Goal: Transaction & Acquisition: Download file/media

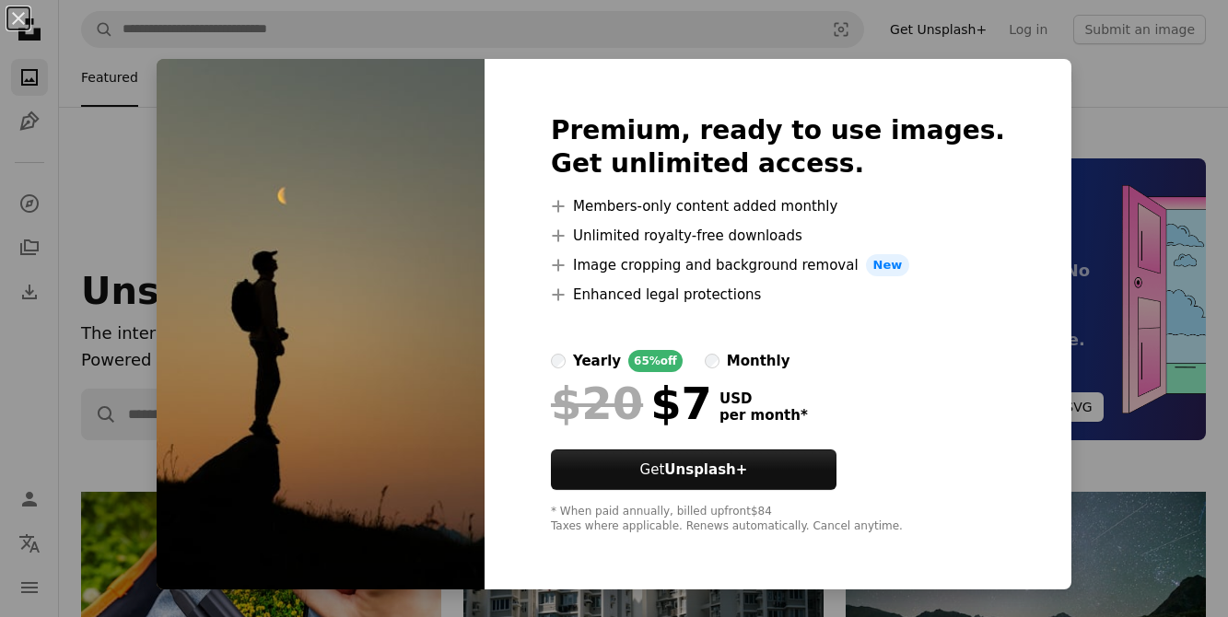
scroll to position [598, 0]
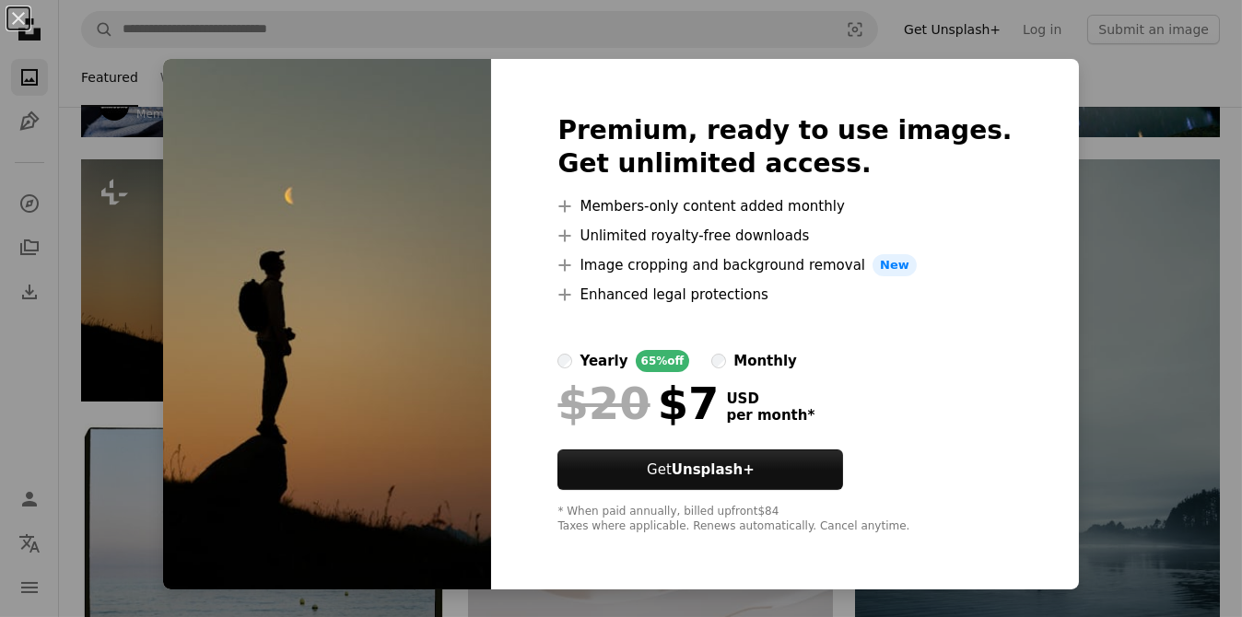
click at [1054, 300] on div "An X shape Premium, ready to use images. Get unlimited access. A plus sign Memb…" at bounding box center [621, 308] width 1242 height 617
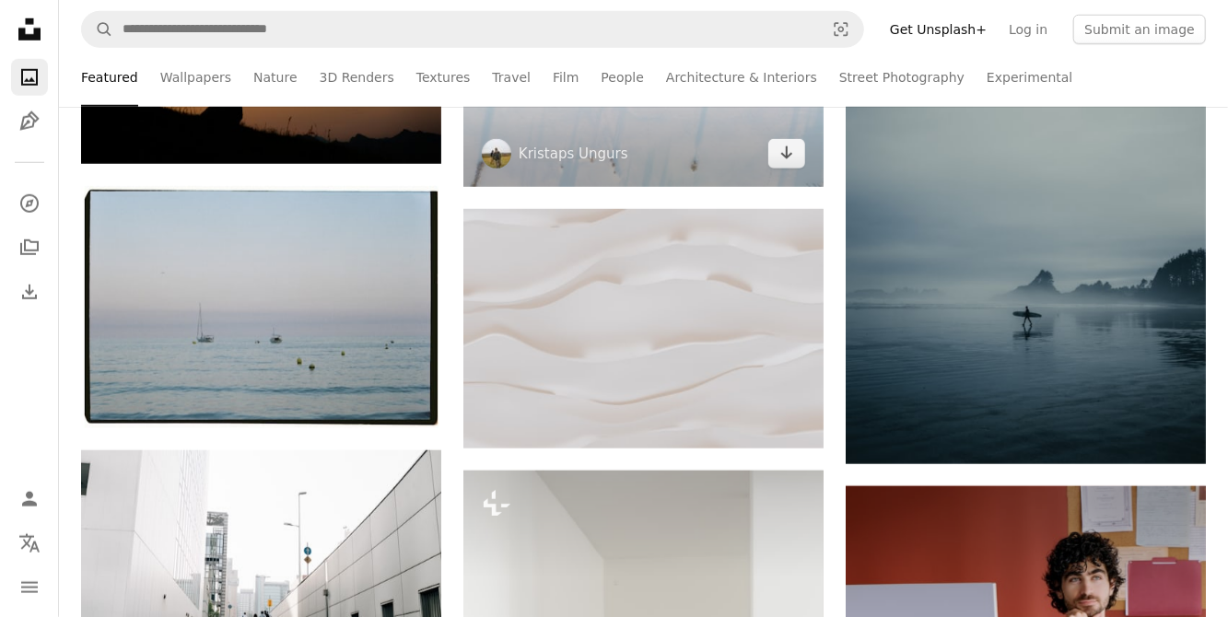
scroll to position [829, 0]
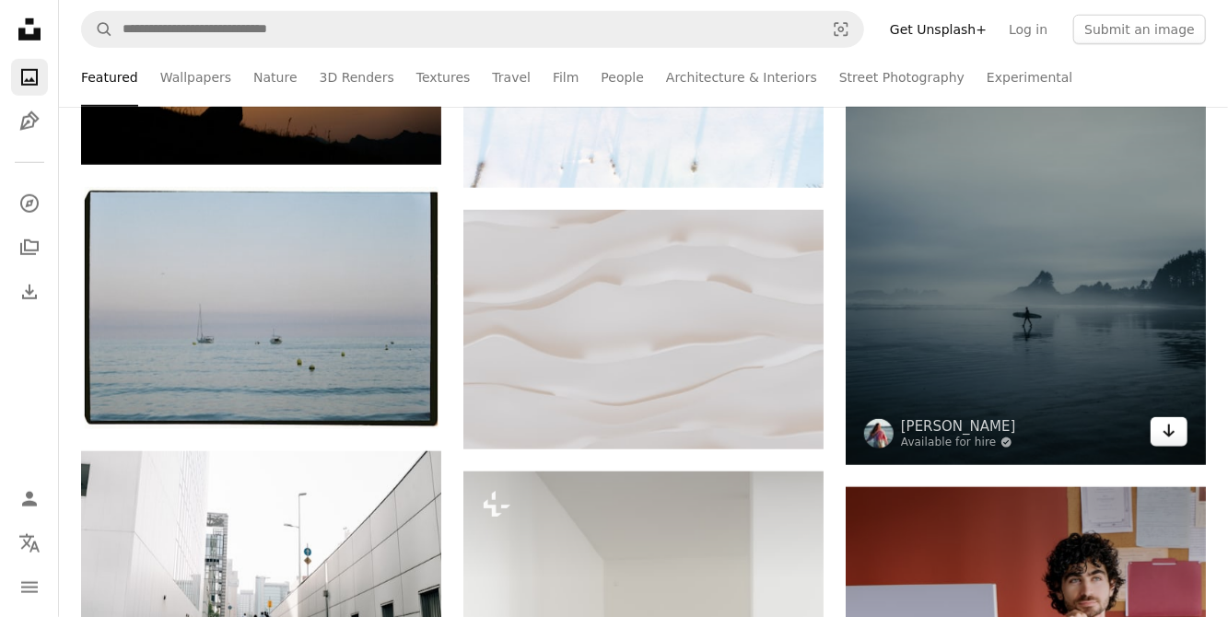
click at [1166, 433] on icon "Download" at bounding box center [1170, 431] width 12 height 13
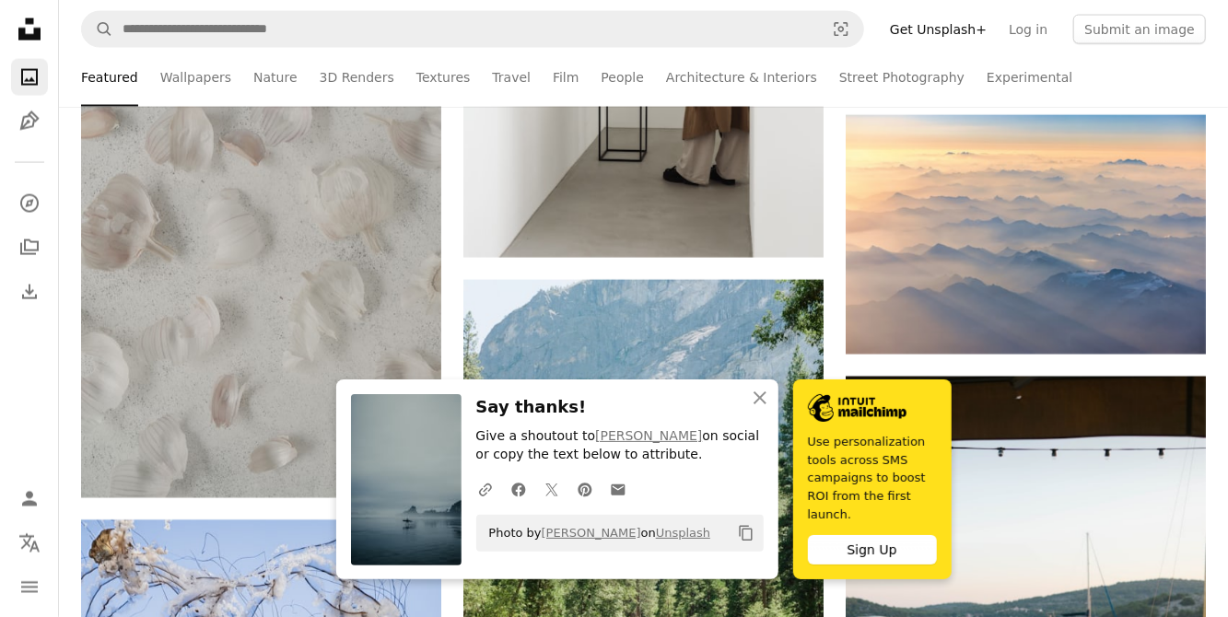
scroll to position [1590, 0]
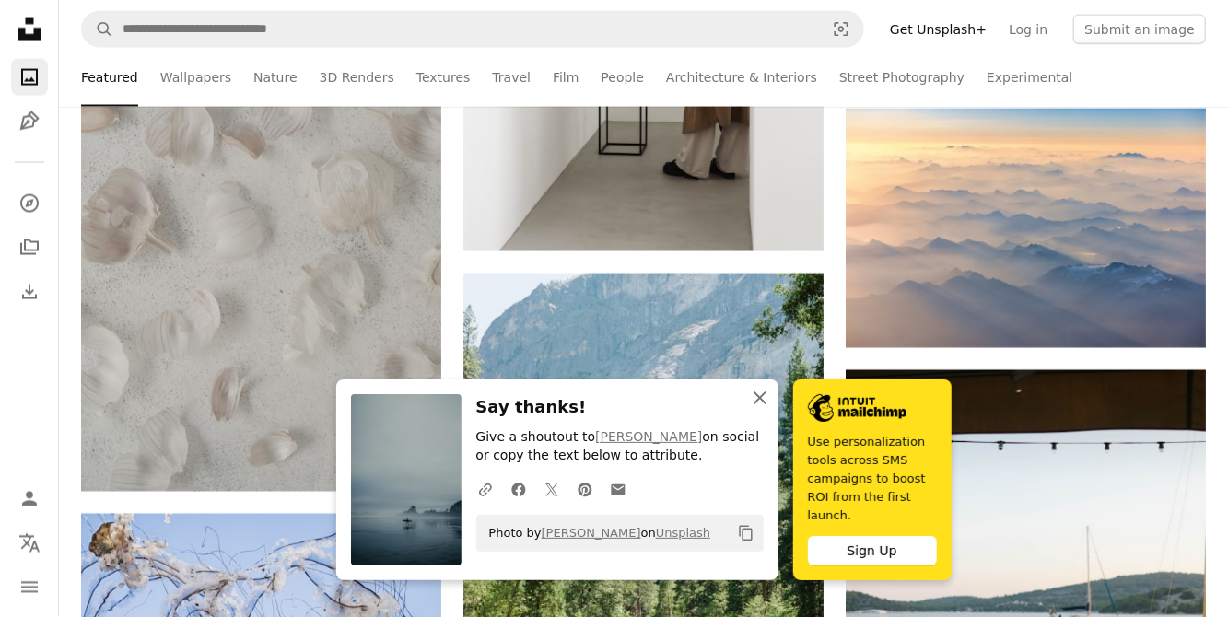
click at [754, 409] on icon "An X shape" at bounding box center [760, 398] width 22 height 22
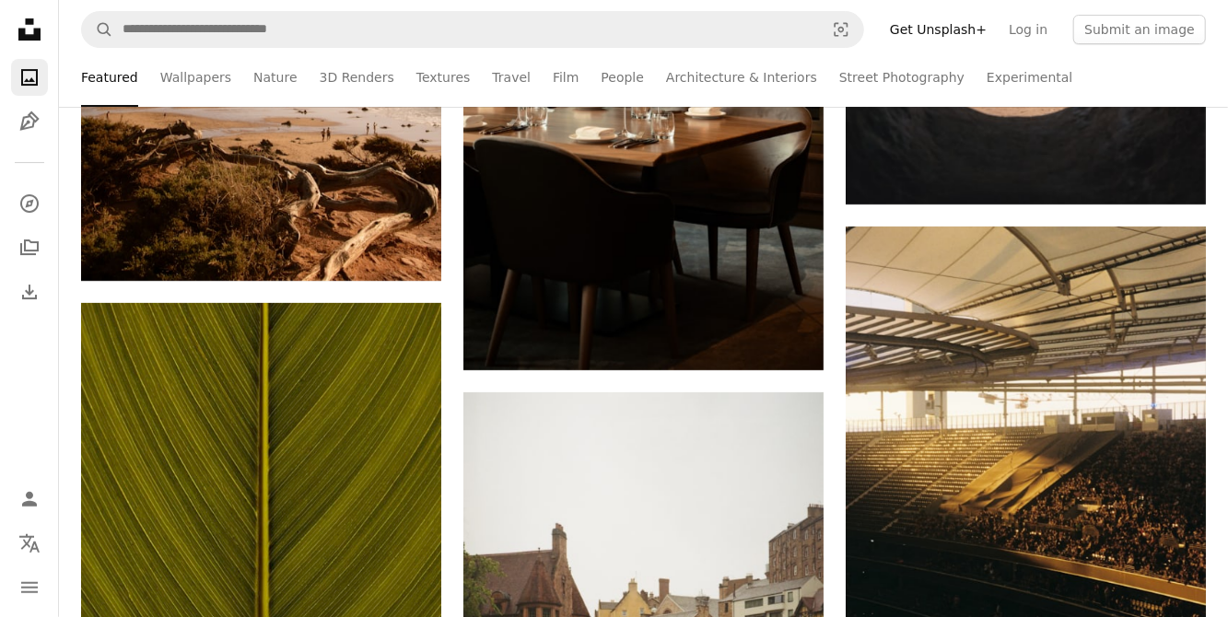
scroll to position [3265, 0]
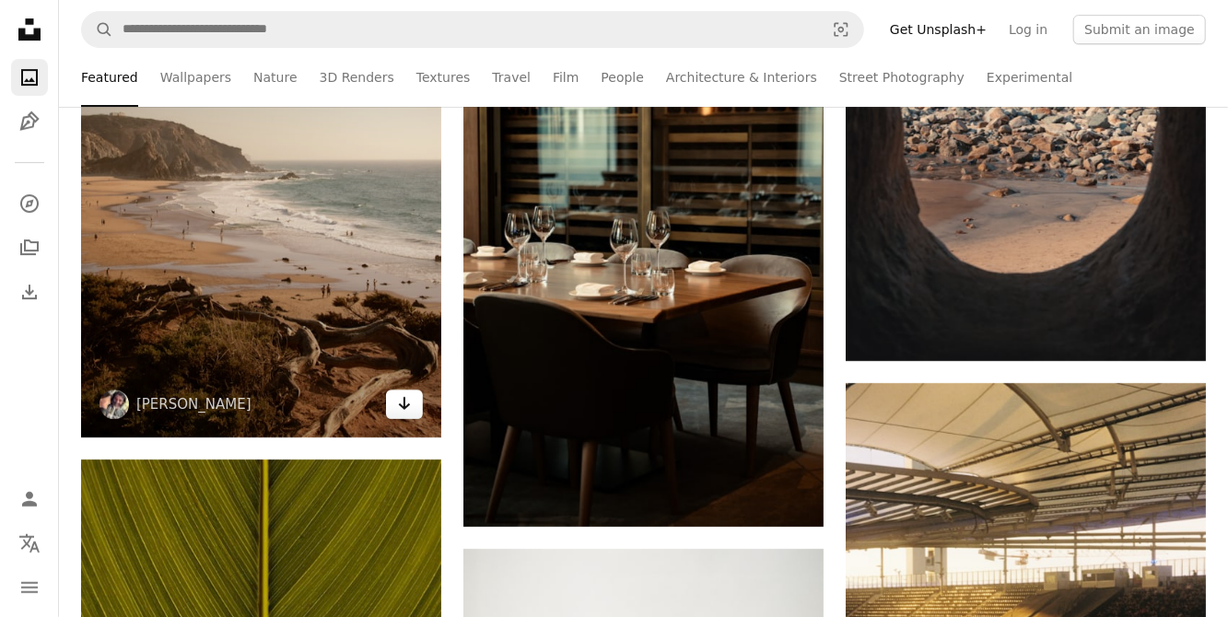
click at [400, 411] on icon "Arrow pointing down" at bounding box center [404, 404] width 15 height 22
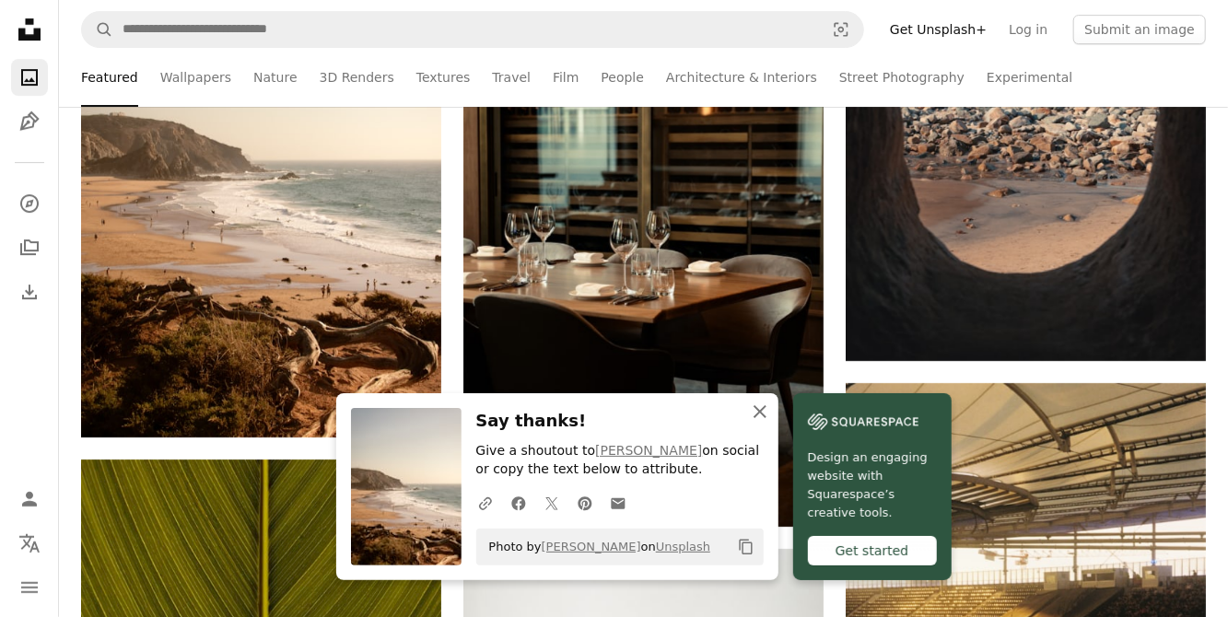
click at [763, 413] on icon "An X shape" at bounding box center [760, 412] width 22 height 22
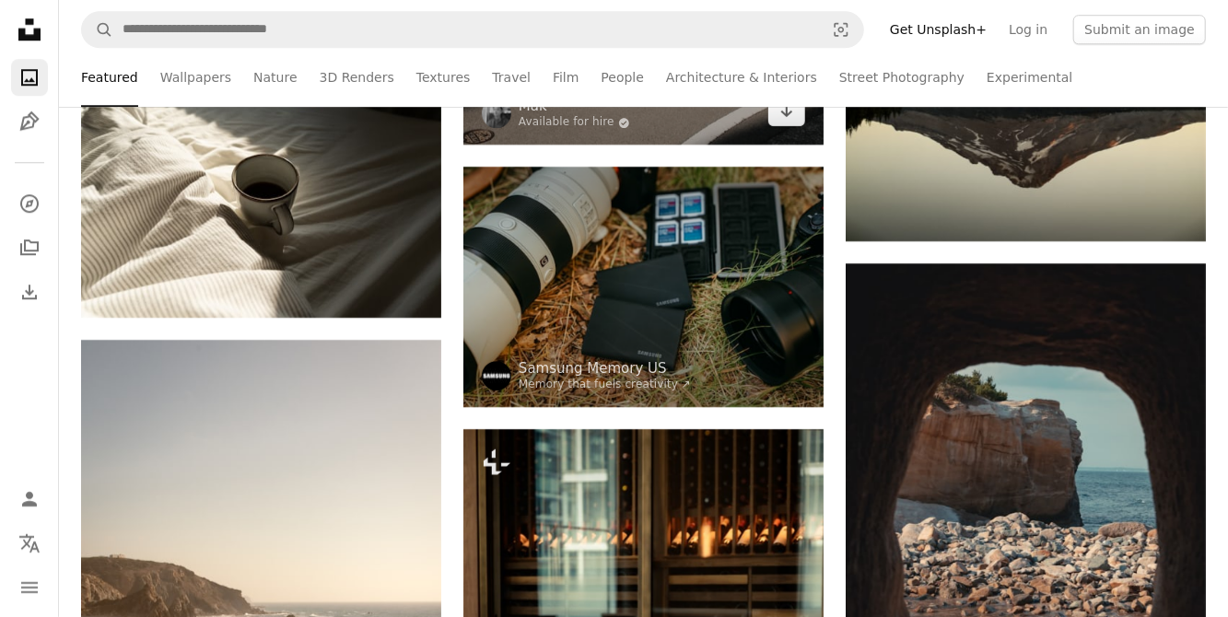
scroll to position [2822, 0]
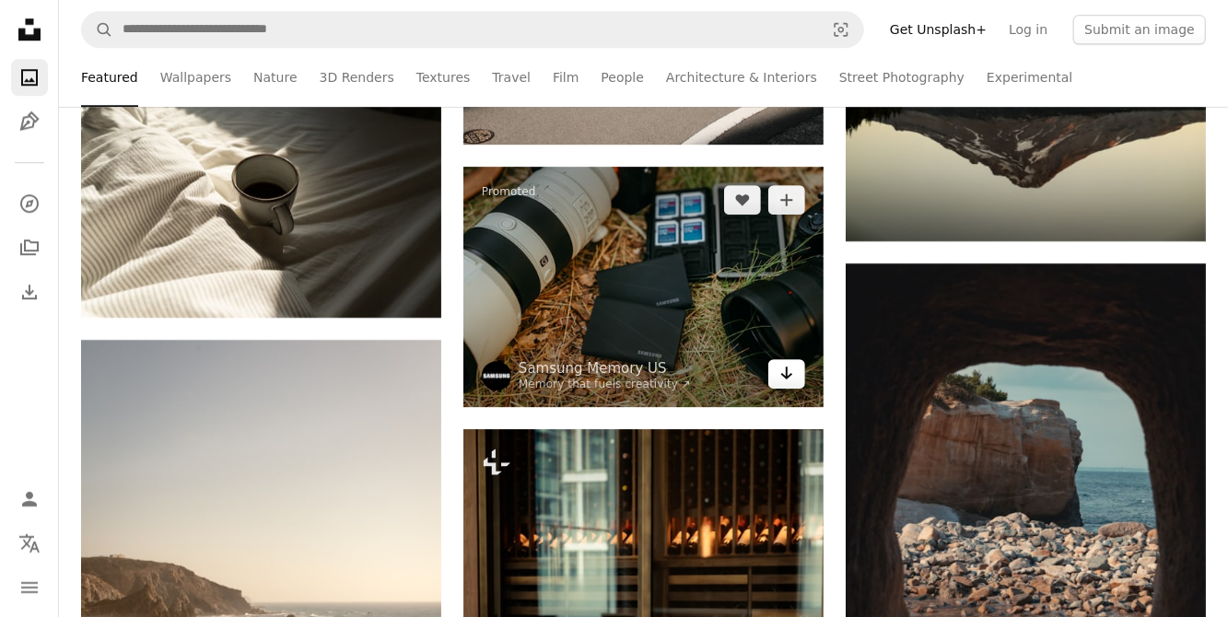
click at [786, 378] on icon "Download" at bounding box center [787, 373] width 12 height 13
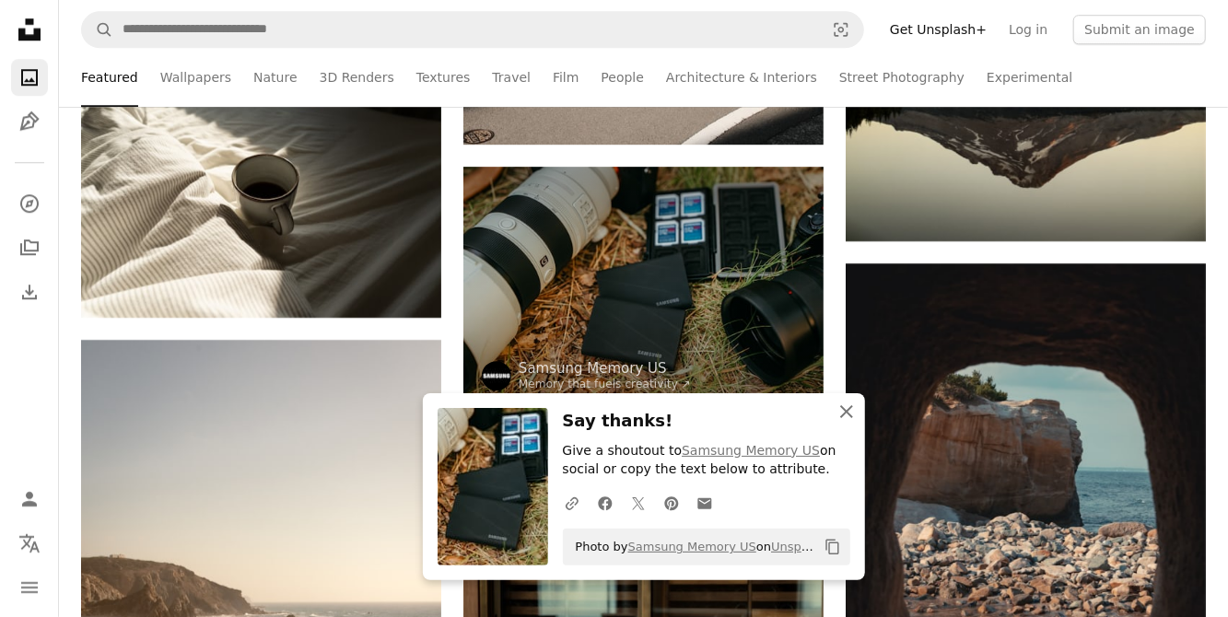
click at [848, 407] on icon "An X shape" at bounding box center [847, 412] width 22 height 22
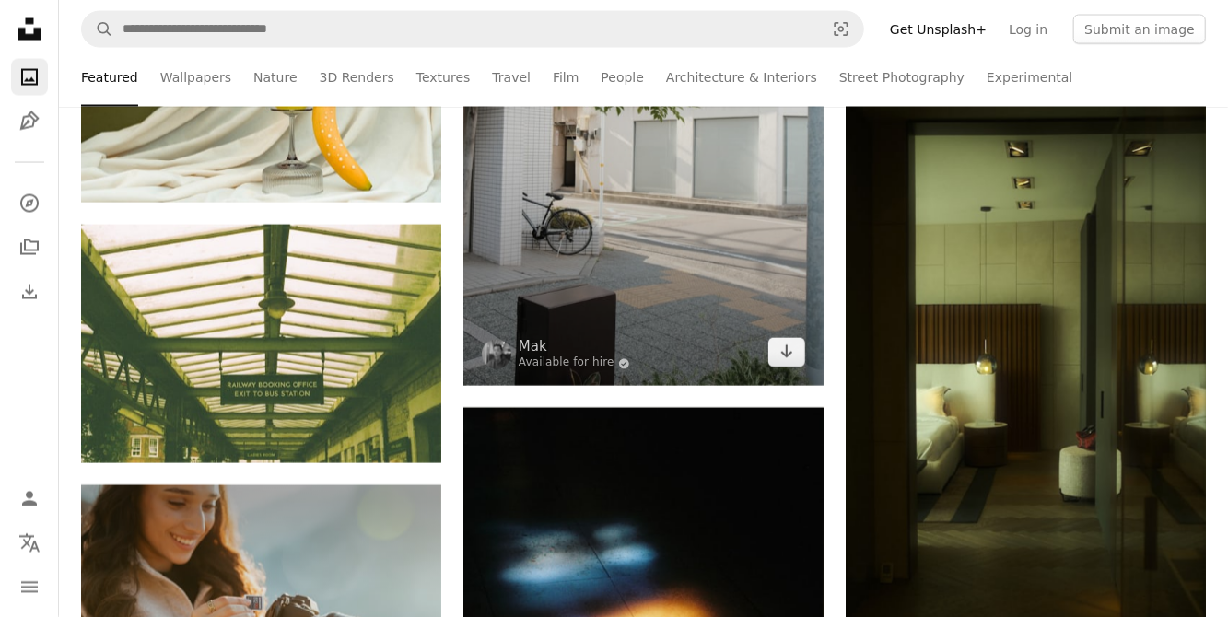
scroll to position [5381, 0]
